Goal: Information Seeking & Learning: Learn about a topic

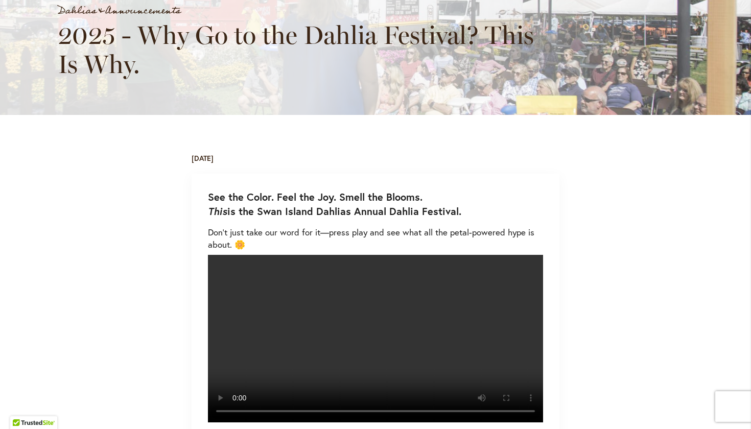
scroll to position [217, 0]
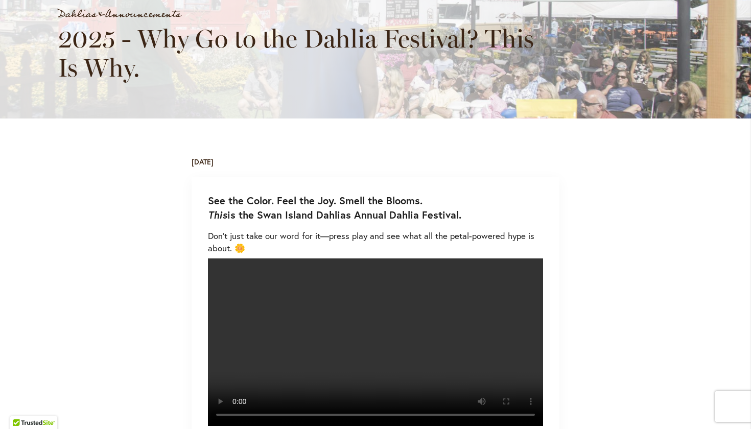
drag, startPoint x: 417, startPoint y: 198, endPoint x: 218, endPoint y: 190, distance: 199.0
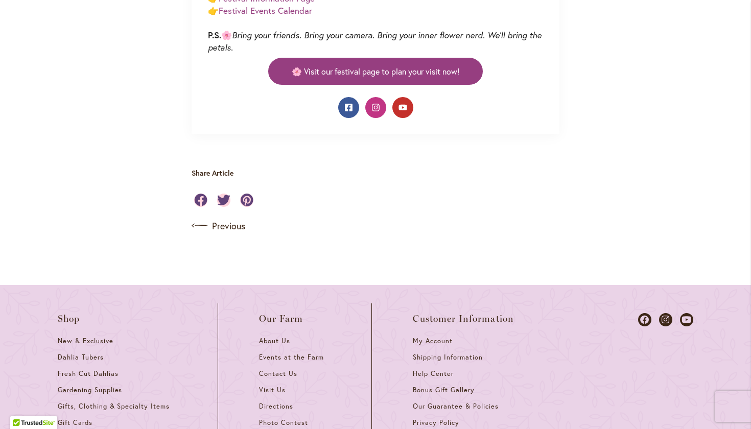
scroll to position [885, 0]
drag, startPoint x: 398, startPoint y: 342, endPoint x: 207, endPoint y: 213, distance: 230.5
copy p "You’ll See: Over 500,000 dahlias blooming across 40 acres Live music on weekend…"
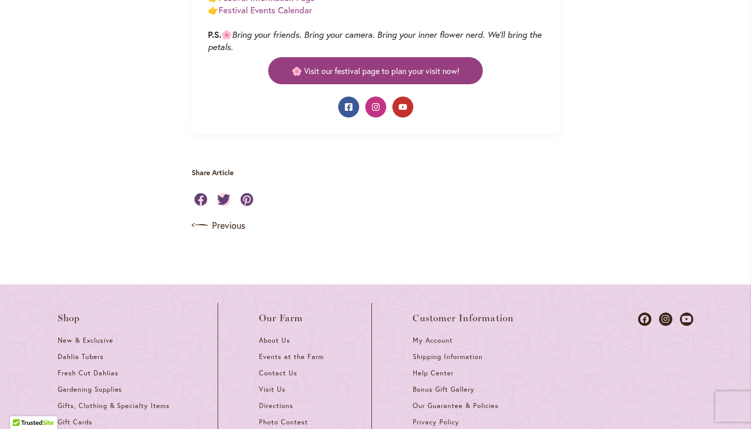
copy p "You’ll See: Over 500,000 dahlias blooming across 40 acres Live music on weekend…"
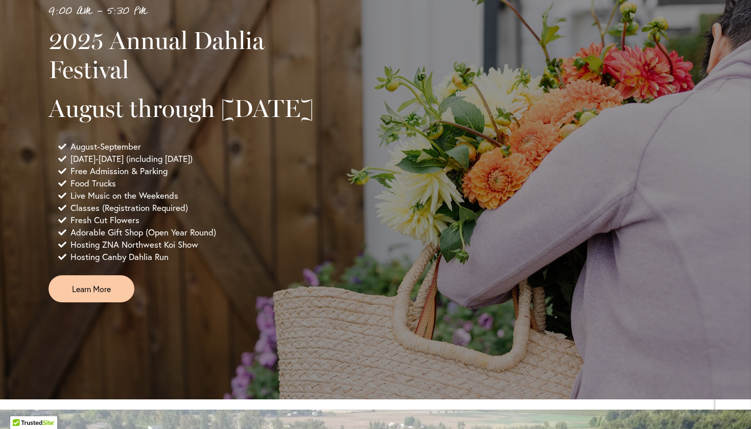
scroll to position [725, 0]
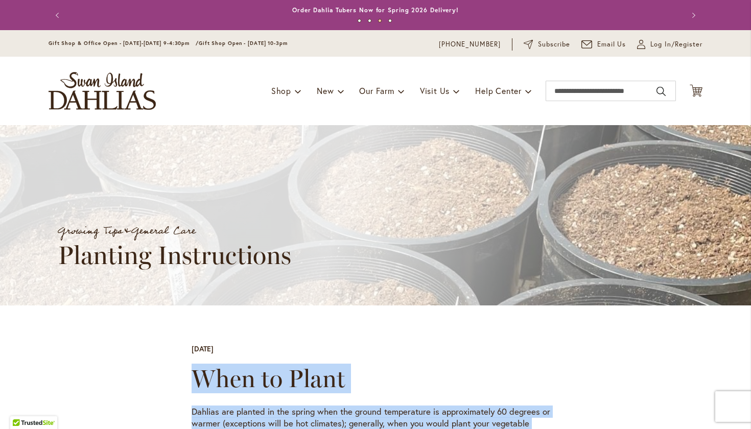
drag, startPoint x: 349, startPoint y: 345, endPoint x: 161, endPoint y: 382, distance: 191.2
copy div "When to Plant Dahlias are planted in the spring when the ground temperature is …"
